Goal: Task Accomplishment & Management: Use online tool/utility

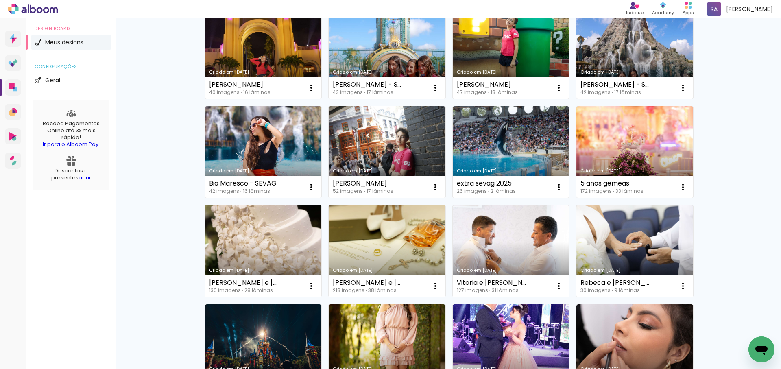
scroll to position [98, 0]
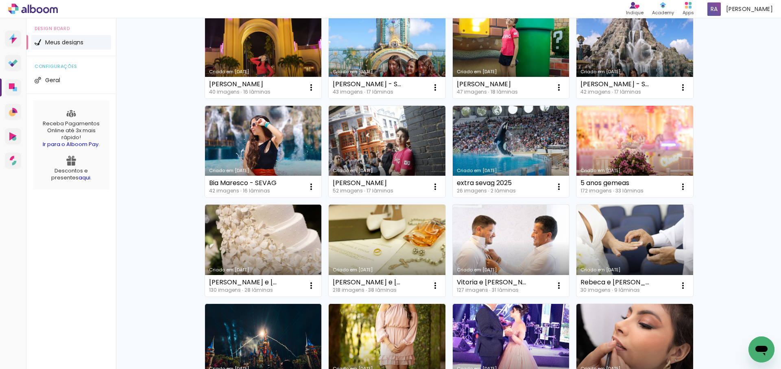
click at [633, 242] on link "Criado em [DATE]" at bounding box center [635, 251] width 117 height 92
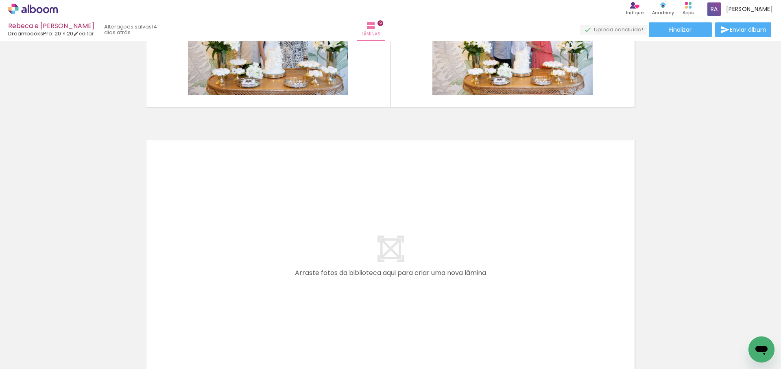
drag, startPoint x: 491, startPoint y: 254, endPoint x: 492, endPoint y: 243, distance: 11.0
click at [492, 243] on quentale-workspace at bounding box center [390, 184] width 781 height 369
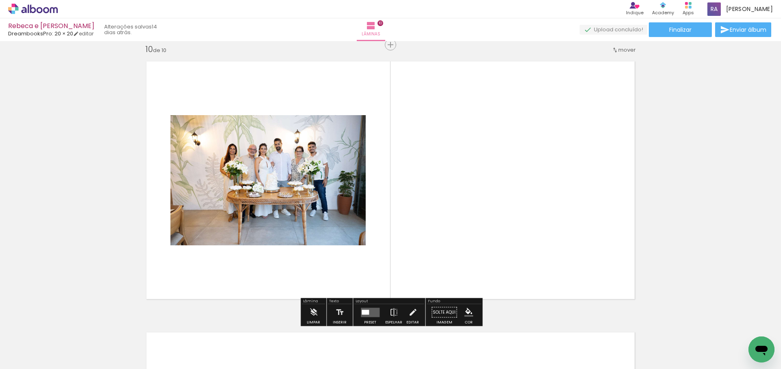
scroll to position [2450, 0]
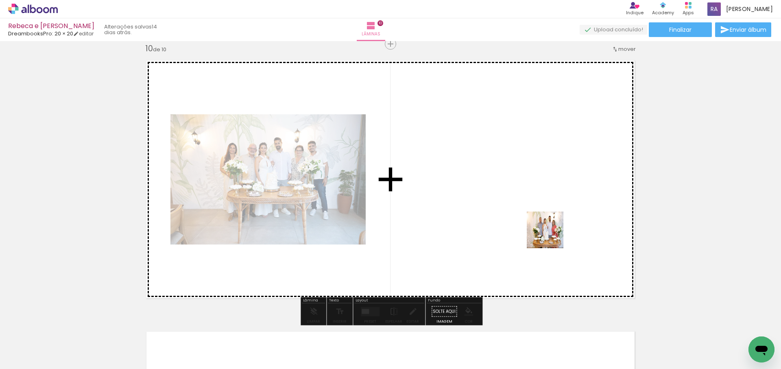
click at [553, 232] on quentale-workspace at bounding box center [390, 184] width 781 height 369
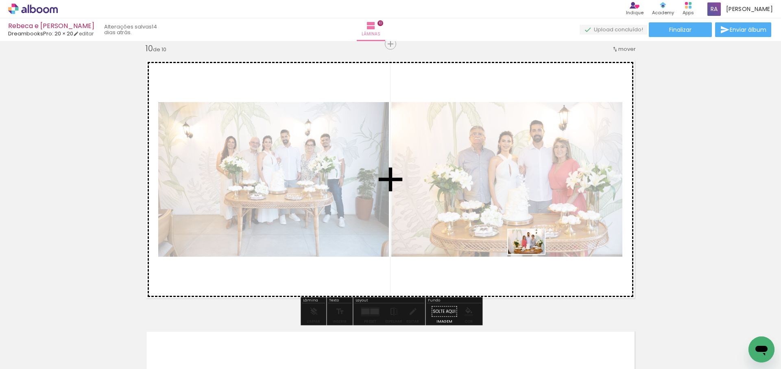
drag, startPoint x: 698, startPoint y: 346, endPoint x: 533, endPoint y: 254, distance: 188.9
click at [533, 254] on quentale-workspace at bounding box center [390, 184] width 781 height 369
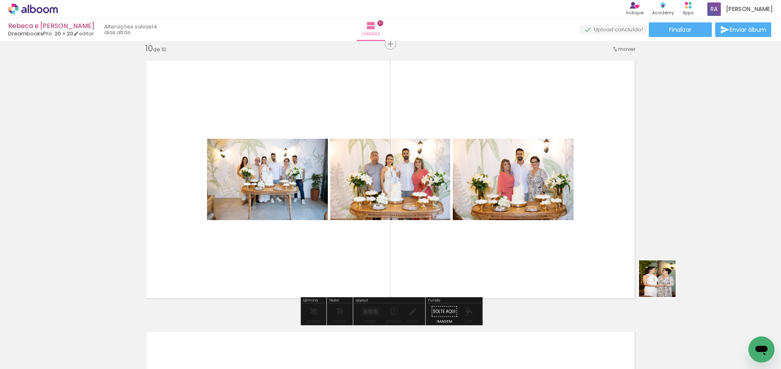
click at [566, 222] on quentale-workspace at bounding box center [390, 184] width 781 height 369
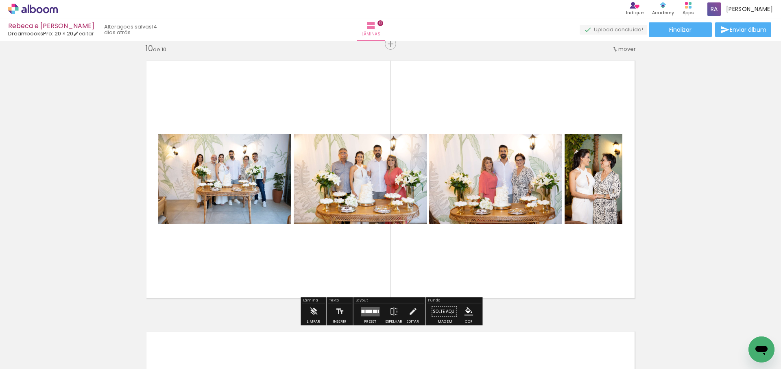
click at [370, 311] on div at bounding box center [368, 311] width 7 height 3
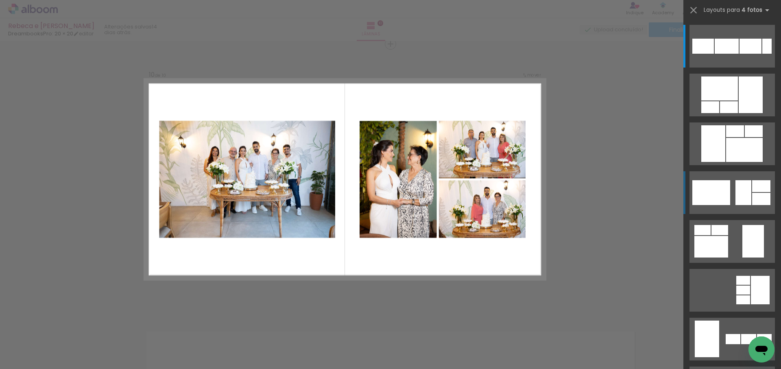
click at [736, 54] on div at bounding box center [727, 46] width 24 height 15
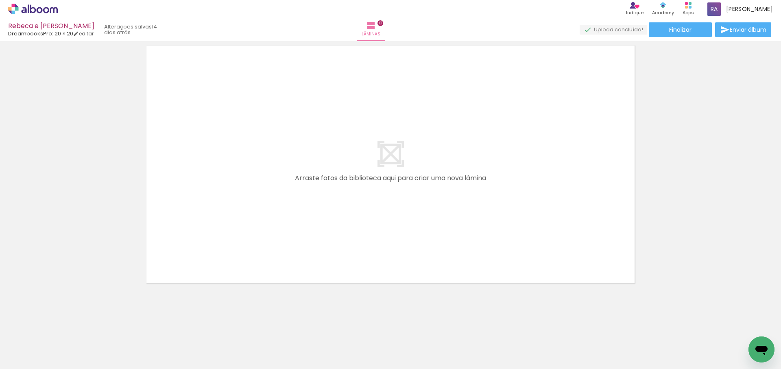
scroll to position [0, 8]
click at [682, 31] on span "Finalizar" at bounding box center [680, 30] width 22 height 6
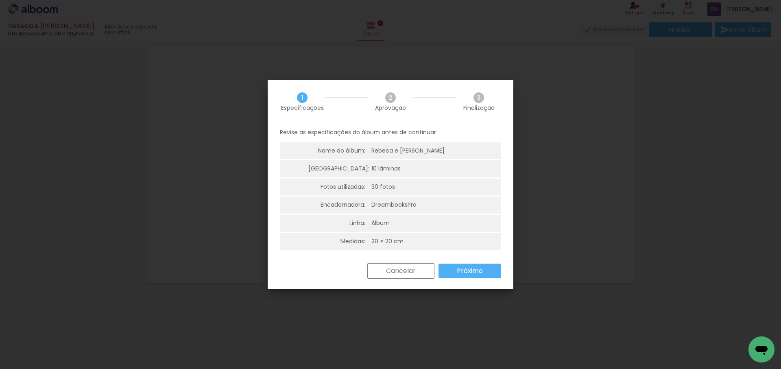
click at [0, 0] on slot "Próximo" at bounding box center [0, 0] width 0 height 0
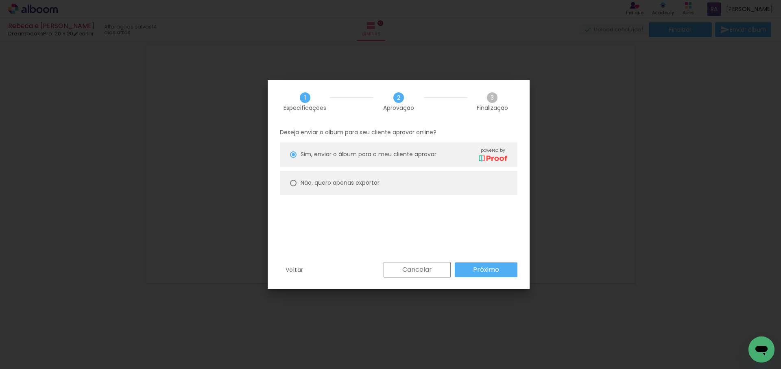
click at [0, 0] on slot "Próximo" at bounding box center [0, 0] width 0 height 0
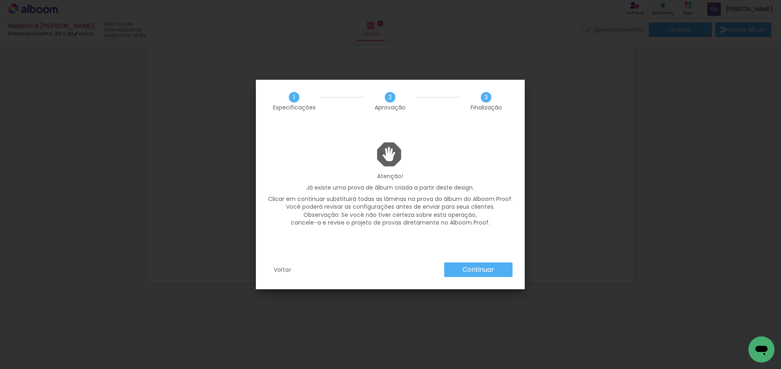
click at [0, 0] on slot "Continuar" at bounding box center [0, 0] width 0 height 0
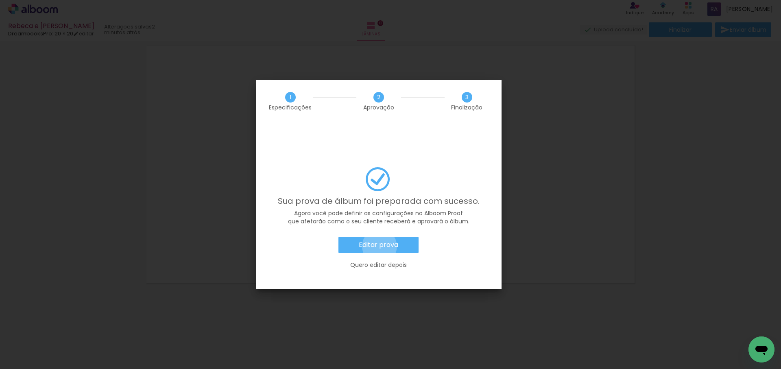
click at [0, 0] on slot "Editar prova" at bounding box center [0, 0] width 0 height 0
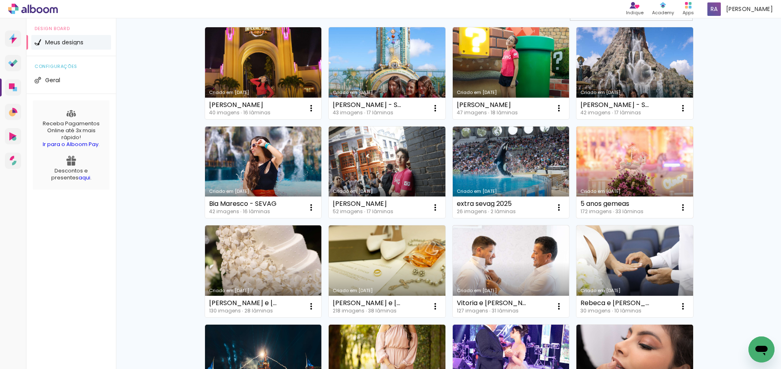
scroll to position [82, 0]
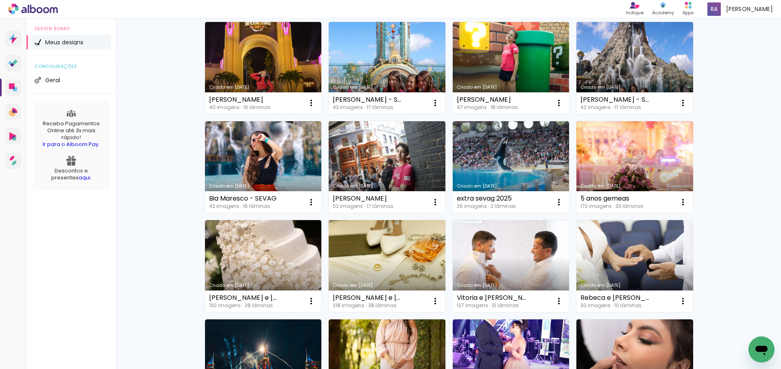
click at [623, 258] on link "Criado em [DATE]" at bounding box center [635, 266] width 117 height 92
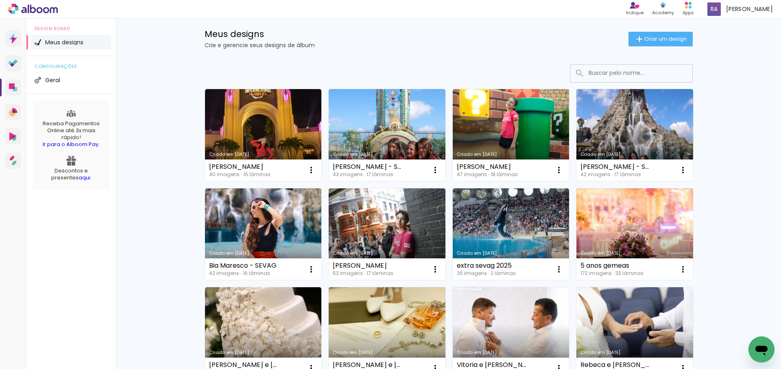
scroll to position [16, 0]
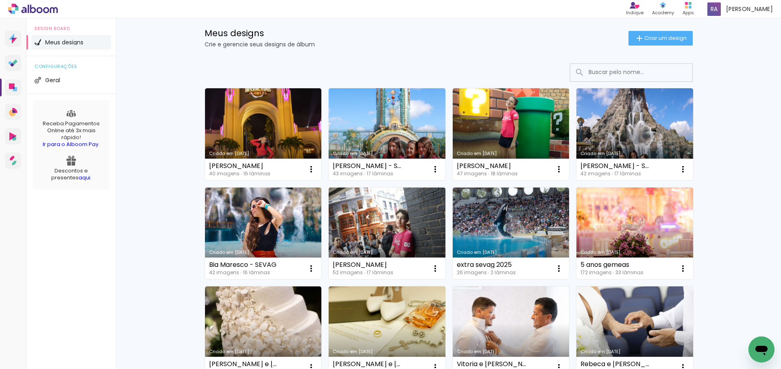
click at [628, 311] on link "Criado em [DATE]" at bounding box center [635, 332] width 117 height 92
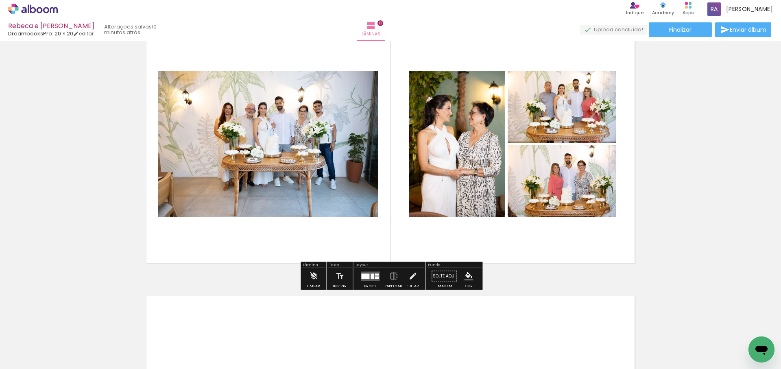
scroll to position [2475, 0]
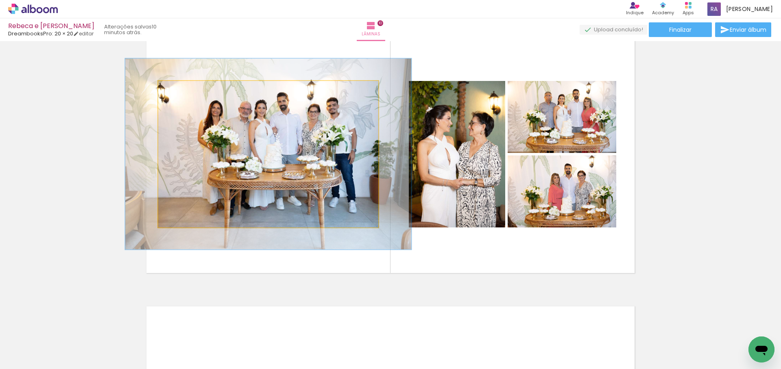
drag, startPoint x: 179, startPoint y: 90, endPoint x: 188, endPoint y: 88, distance: 9.4
click at [188, 88] on div at bounding box center [185, 89] width 7 height 7
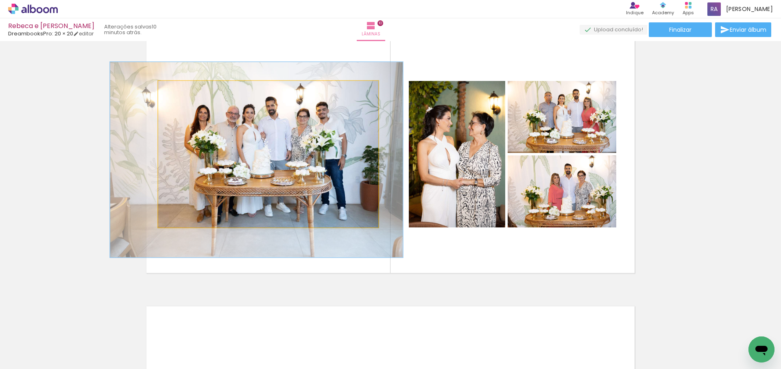
drag, startPoint x: 306, startPoint y: 144, endPoint x: 294, endPoint y: 150, distance: 13.1
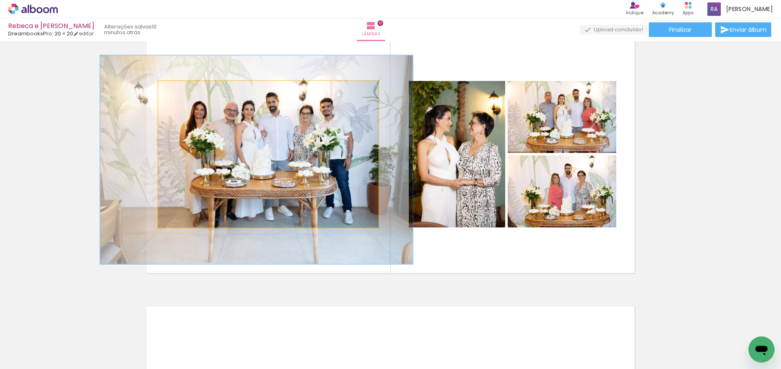
type paper-slider "142"
click at [195, 89] on div at bounding box center [190, 89] width 13 height 13
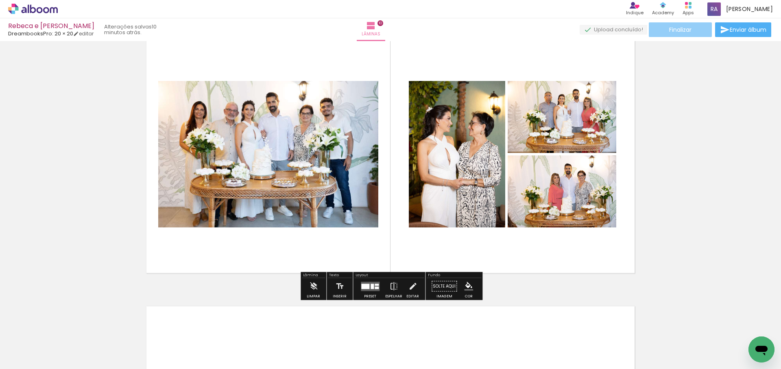
click at [678, 31] on span "Finalizar" at bounding box center [680, 30] width 22 height 6
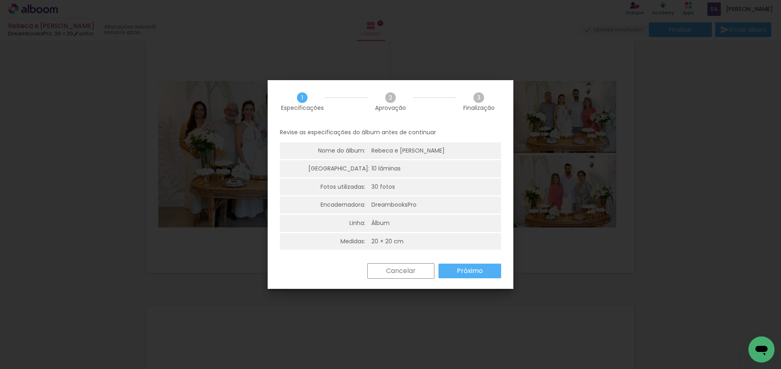
click at [0, 0] on slot "Próximo" at bounding box center [0, 0] width 0 height 0
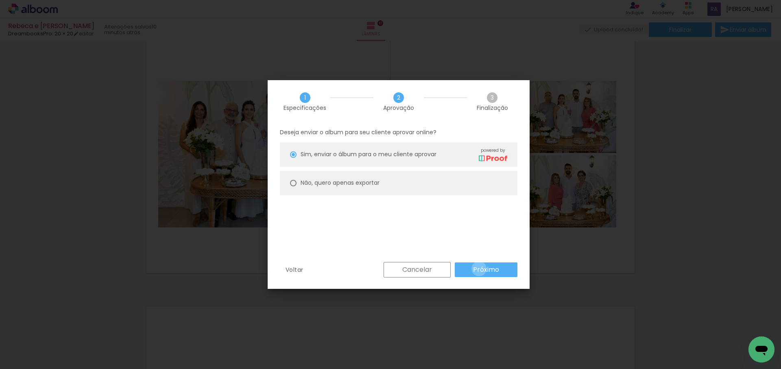
click at [0, 0] on slot "Próximo" at bounding box center [0, 0] width 0 height 0
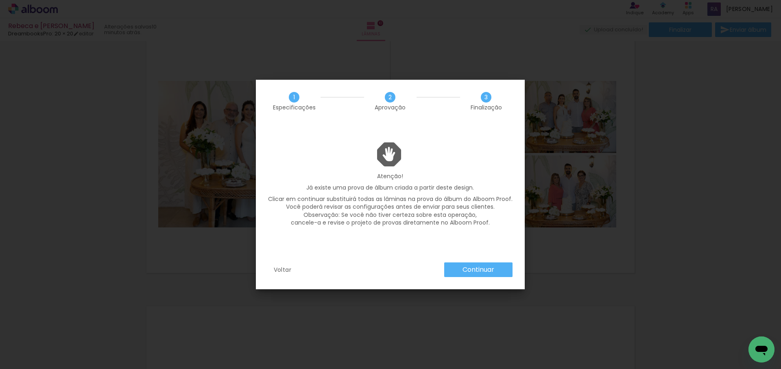
click at [0, 0] on slot "Continuar" at bounding box center [0, 0] width 0 height 0
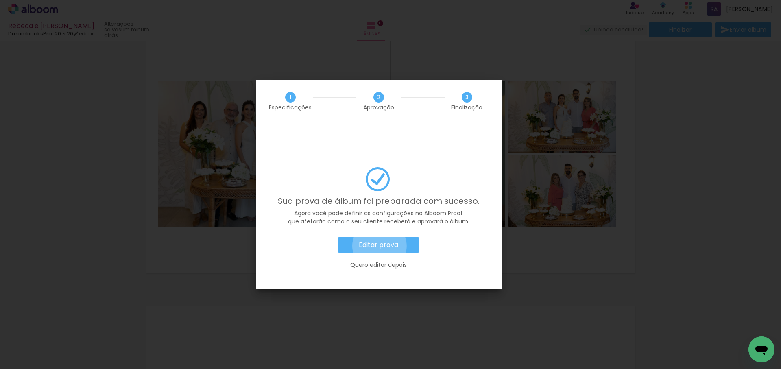
click at [0, 0] on slot "Editar prova" at bounding box center [0, 0] width 0 height 0
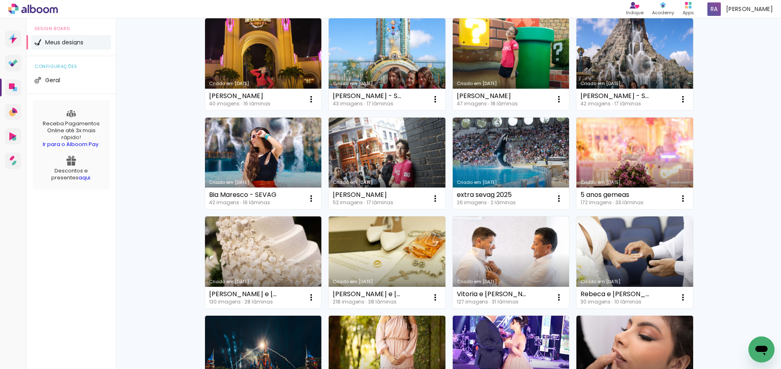
scroll to position [88, 0]
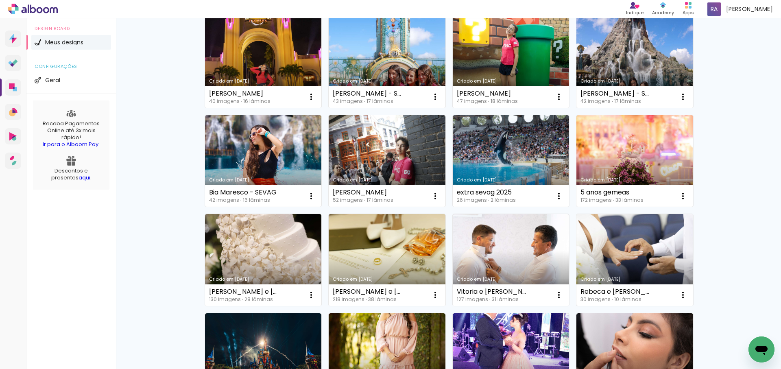
click at [617, 248] on link "Criado em [DATE]" at bounding box center [635, 260] width 117 height 92
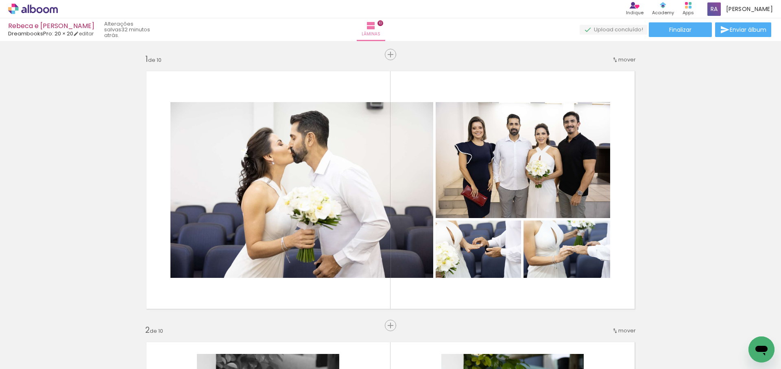
scroll to position [2469, 0]
